Goal: Task Accomplishment & Management: Manage account settings

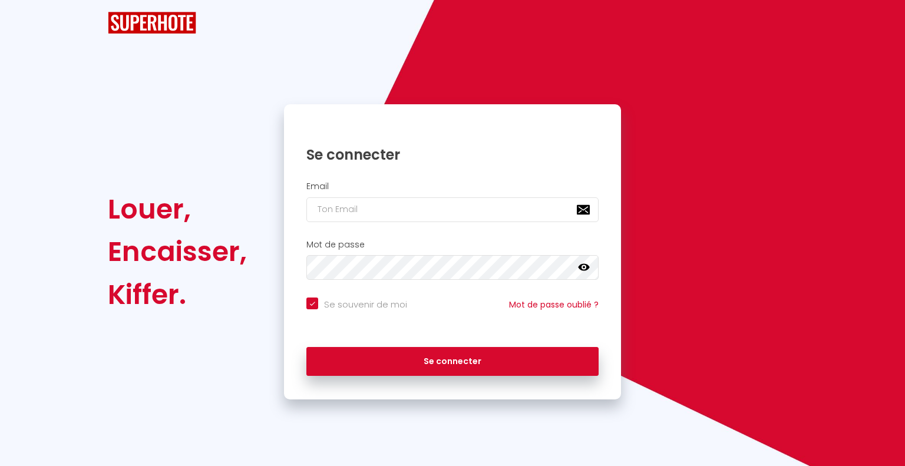
checkbox input "true"
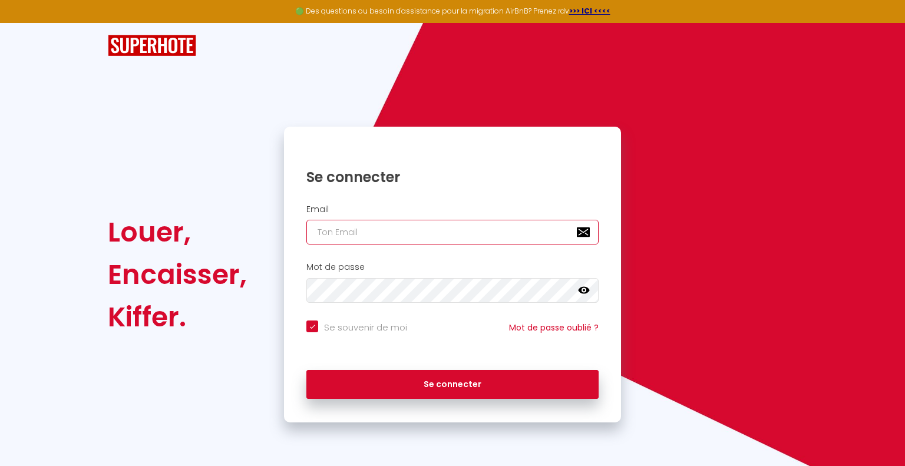
type input "[DOMAIN_NAME][EMAIL_ADDRESS][DOMAIN_NAME]"
click at [493, 248] on div "Email [DOMAIN_NAME][EMAIL_ADDRESS][DOMAIN_NAME]" at bounding box center [452, 228] width 337 height 58
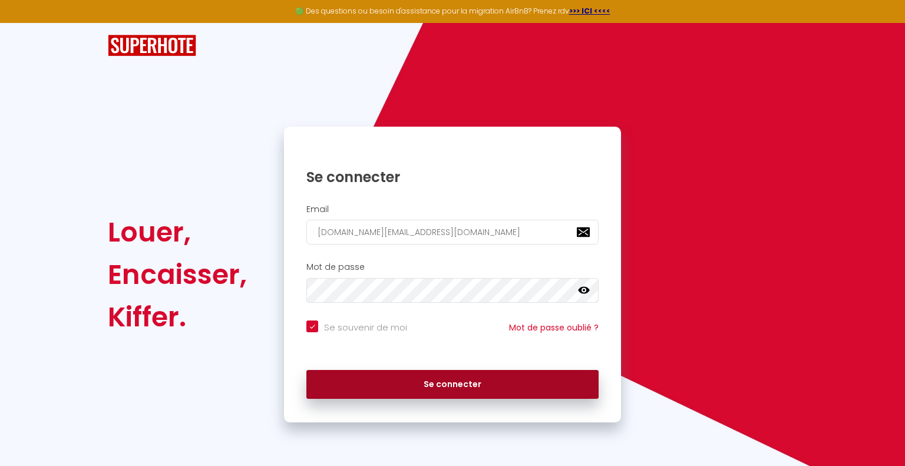
click at [512, 384] on button "Se connecter" at bounding box center [452, 384] width 292 height 29
checkbox input "true"
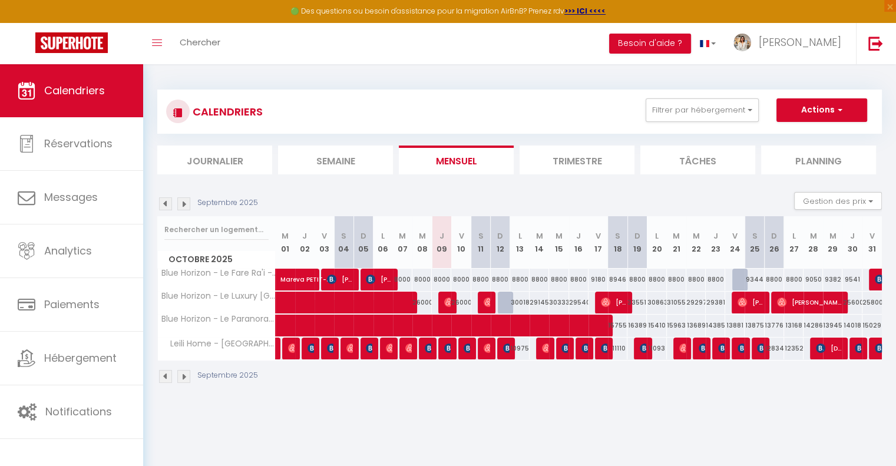
drag, startPoint x: 444, startPoint y: 334, endPoint x: 561, endPoint y: 462, distance: 173.1
click at [561, 462] on body "🟢 Des questions ou besoin d'assistance pour la migration AirBnB? Prenez rdv >>>…" at bounding box center [448, 297] width 896 height 466
click at [449, 302] on img at bounding box center [448, 302] width 9 height 9
select select "OK"
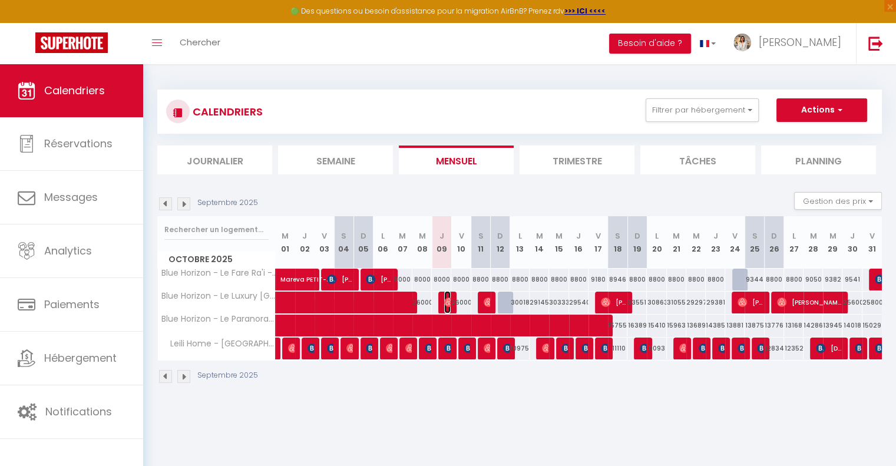
select select "0"
select select "1"
select select
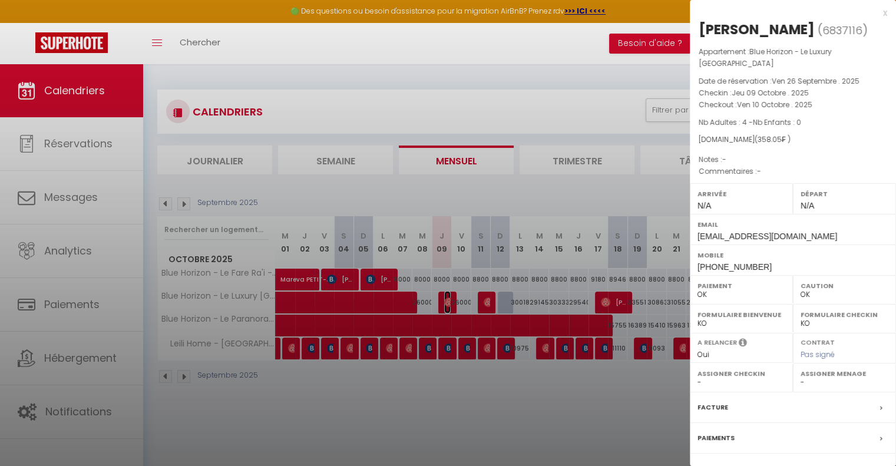
select select "50797"
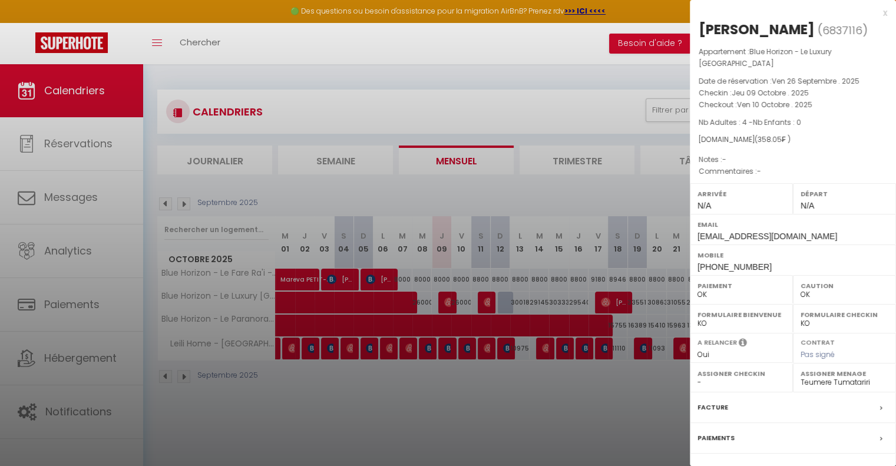
click at [498, 412] on div at bounding box center [448, 233] width 896 height 466
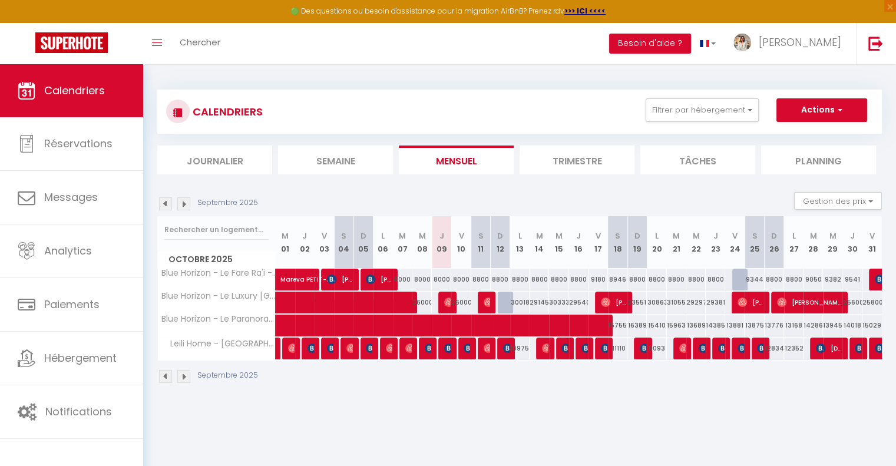
drag, startPoint x: 486, startPoint y: 331, endPoint x: 474, endPoint y: 395, distance: 65.9
click at [474, 395] on div "CALENDRIERS Filtrer par hébergement Tous Leili Home - Papeete Blue Horizon - Le…" at bounding box center [519, 236] width 753 height 345
drag, startPoint x: 794, startPoint y: 237, endPoint x: 785, endPoint y: 245, distance: 12.1
drag, startPoint x: 785, startPoint y: 245, endPoint x: 165, endPoint y: 374, distance: 633.2
click at [165, 374] on img at bounding box center [165, 376] width 13 height 13
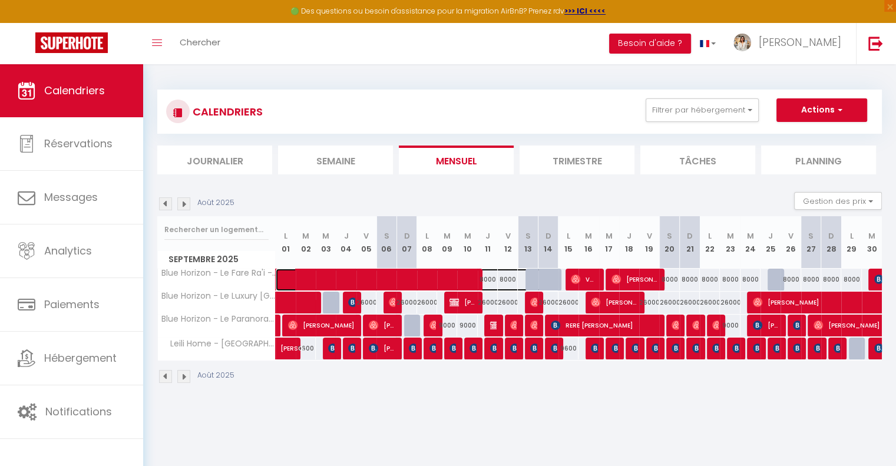
click at [427, 281] on span at bounding box center [423, 280] width 271 height 22
select select "50584"
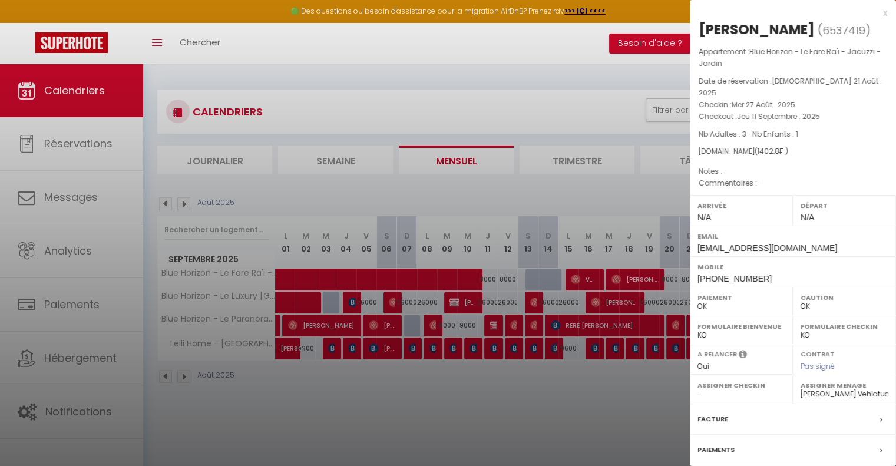
click at [166, 376] on div at bounding box center [448, 233] width 896 height 466
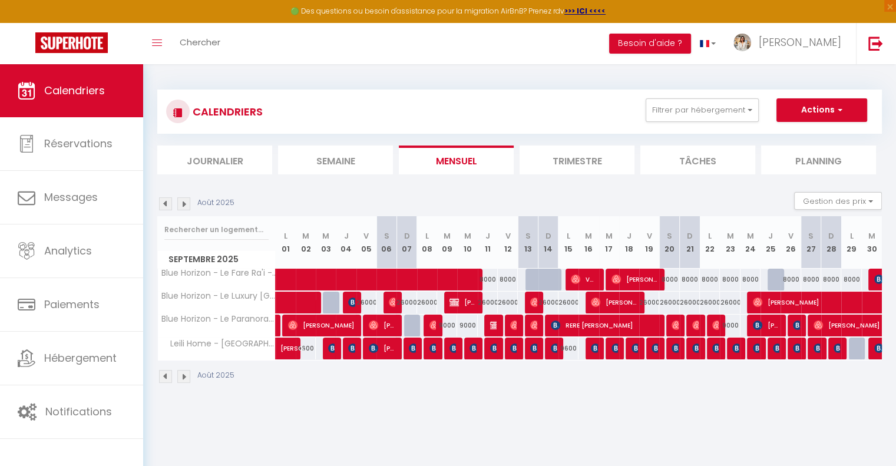
click at [167, 375] on img at bounding box center [165, 376] width 13 height 13
